Goal: Transaction & Acquisition: Book appointment/travel/reservation

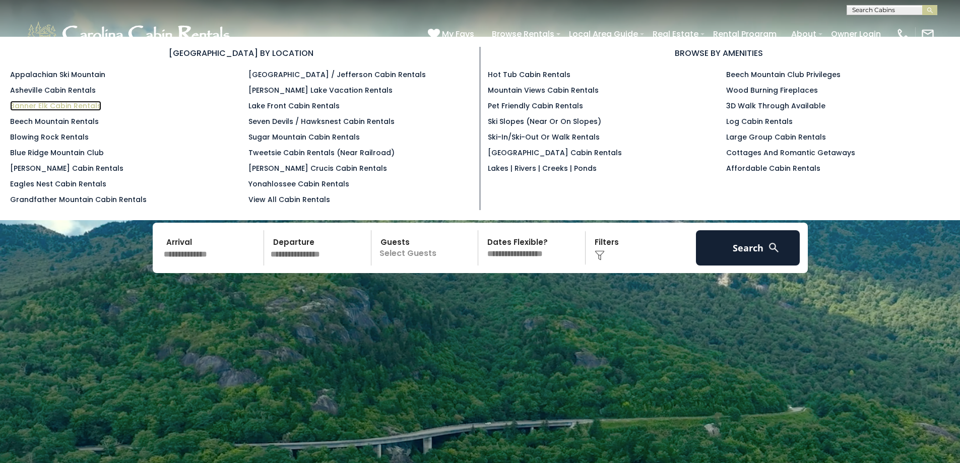
click at [43, 107] on link "Banner Elk Cabin Rentals" at bounding box center [55, 106] width 91 height 10
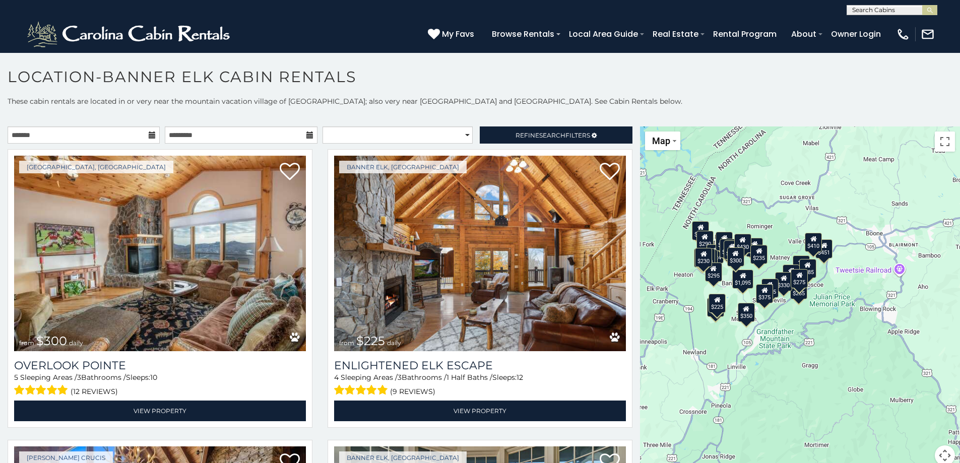
drag, startPoint x: 859, startPoint y: 358, endPoint x: 740, endPoint y: 328, distance: 122.9
click at [740, 328] on div "$300 $225 $451 $1,095 $400 $355 $720 $650 $410 $235 $290 $424 $265 $535 $400 $4…" at bounding box center [800, 302] width 320 height 351
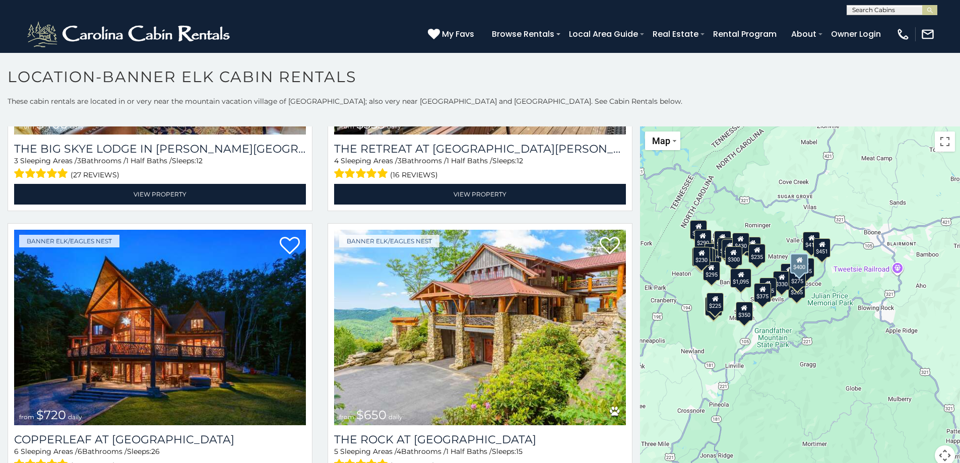
scroll to position [806, 0]
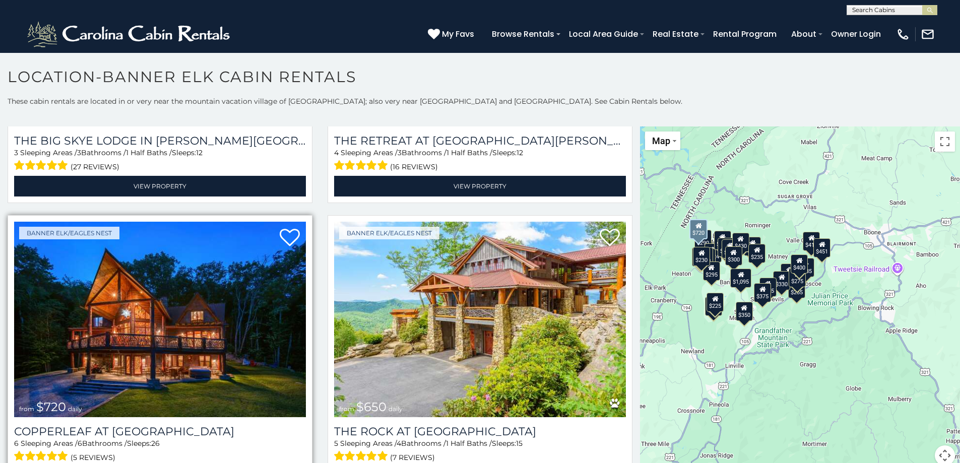
click at [144, 283] on img at bounding box center [160, 320] width 292 height 196
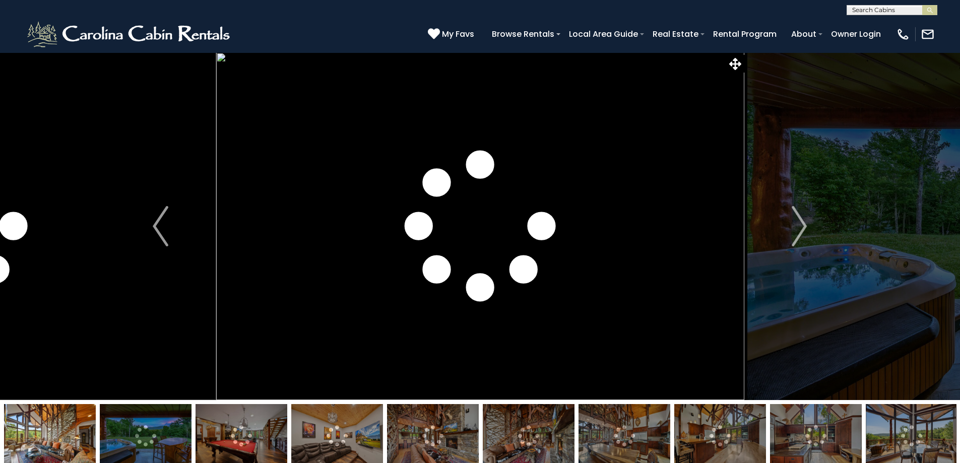
click at [795, 226] on img "Next" at bounding box center [799, 226] width 15 height 40
